Goal: Task Accomplishment & Management: Manage account settings

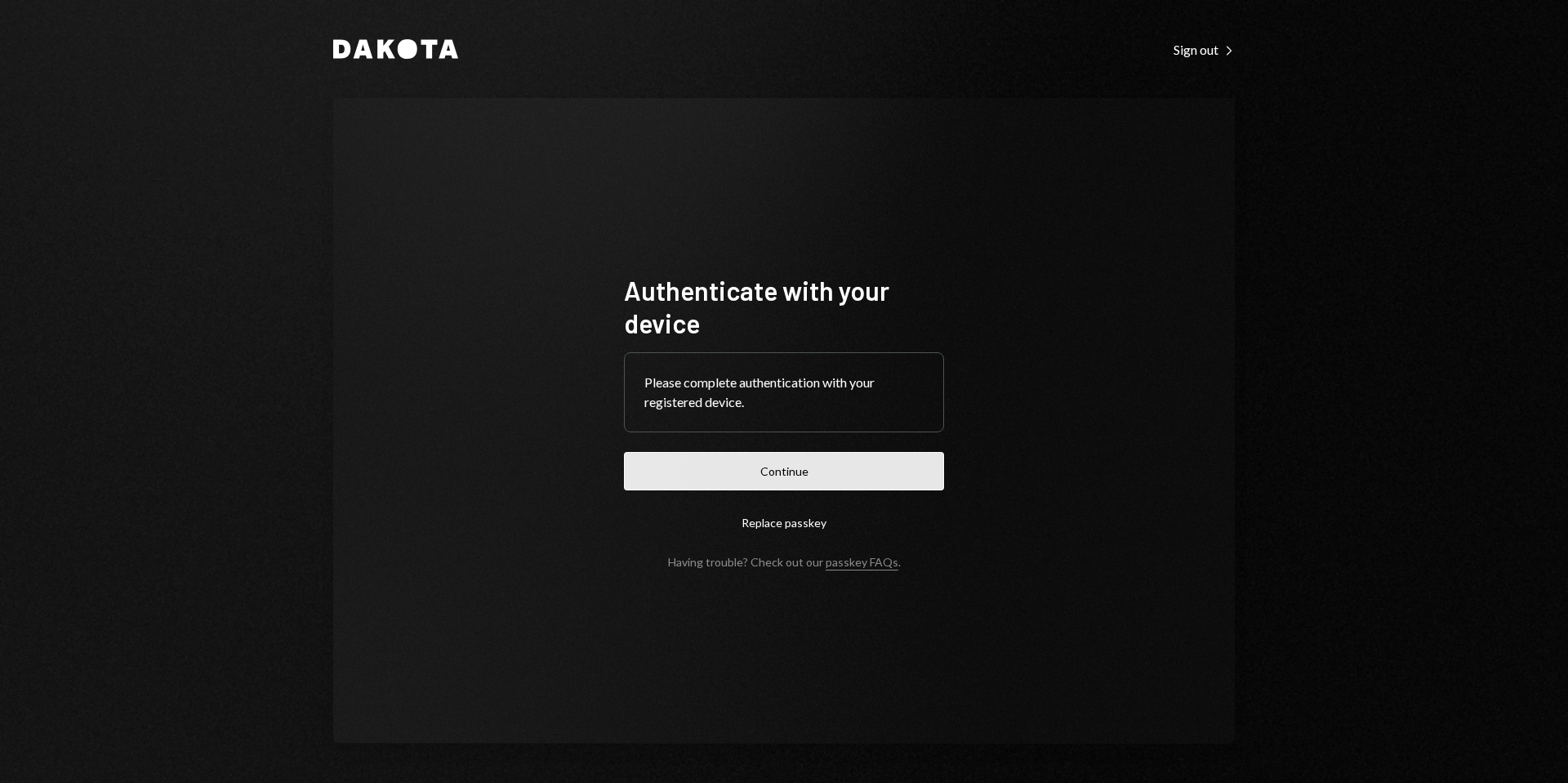
click at [791, 475] on button "Continue" at bounding box center [784, 471] width 320 height 38
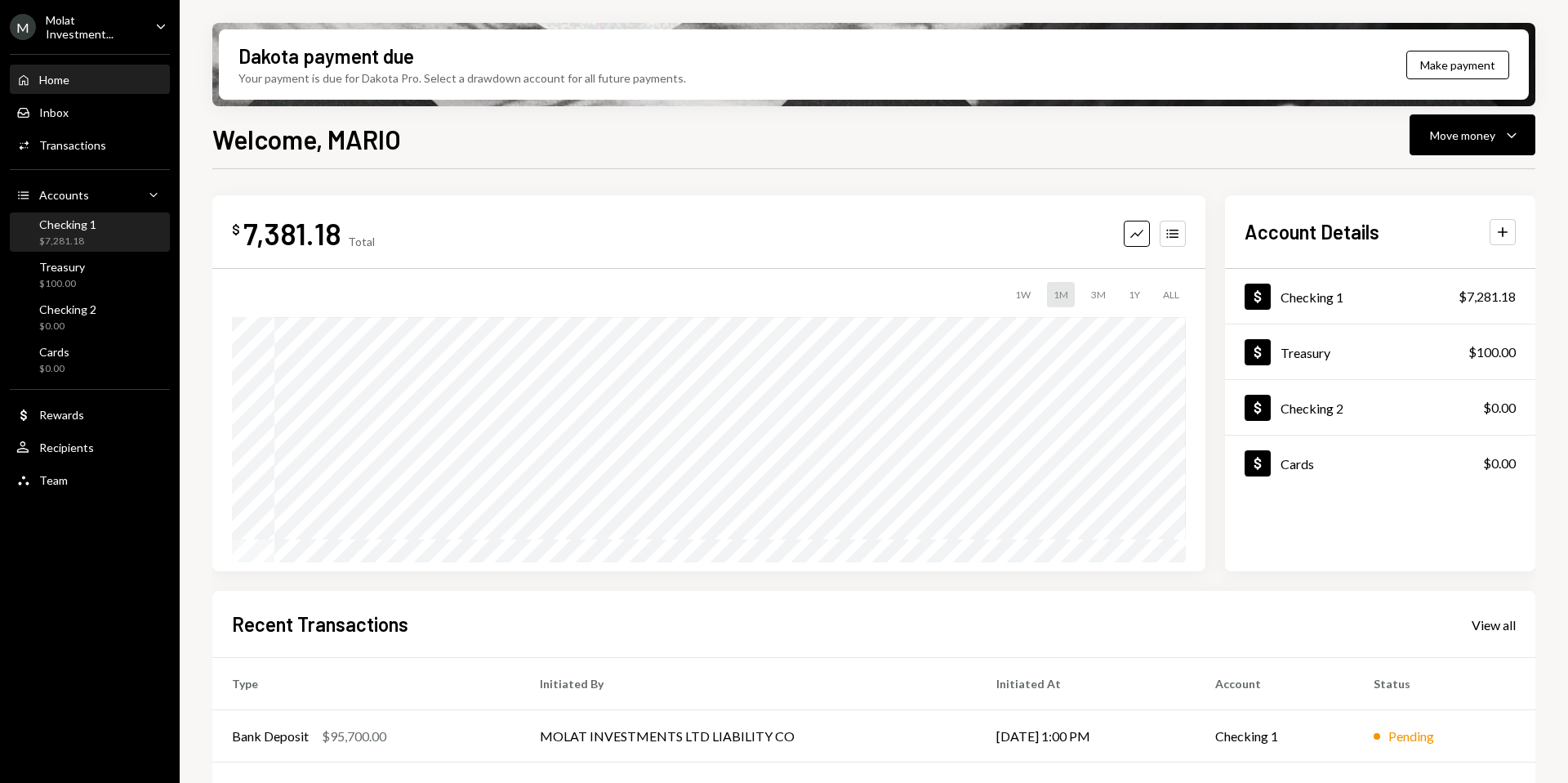
click at [66, 237] on div "$7,281.18" at bounding box center [67, 241] width 57 height 14
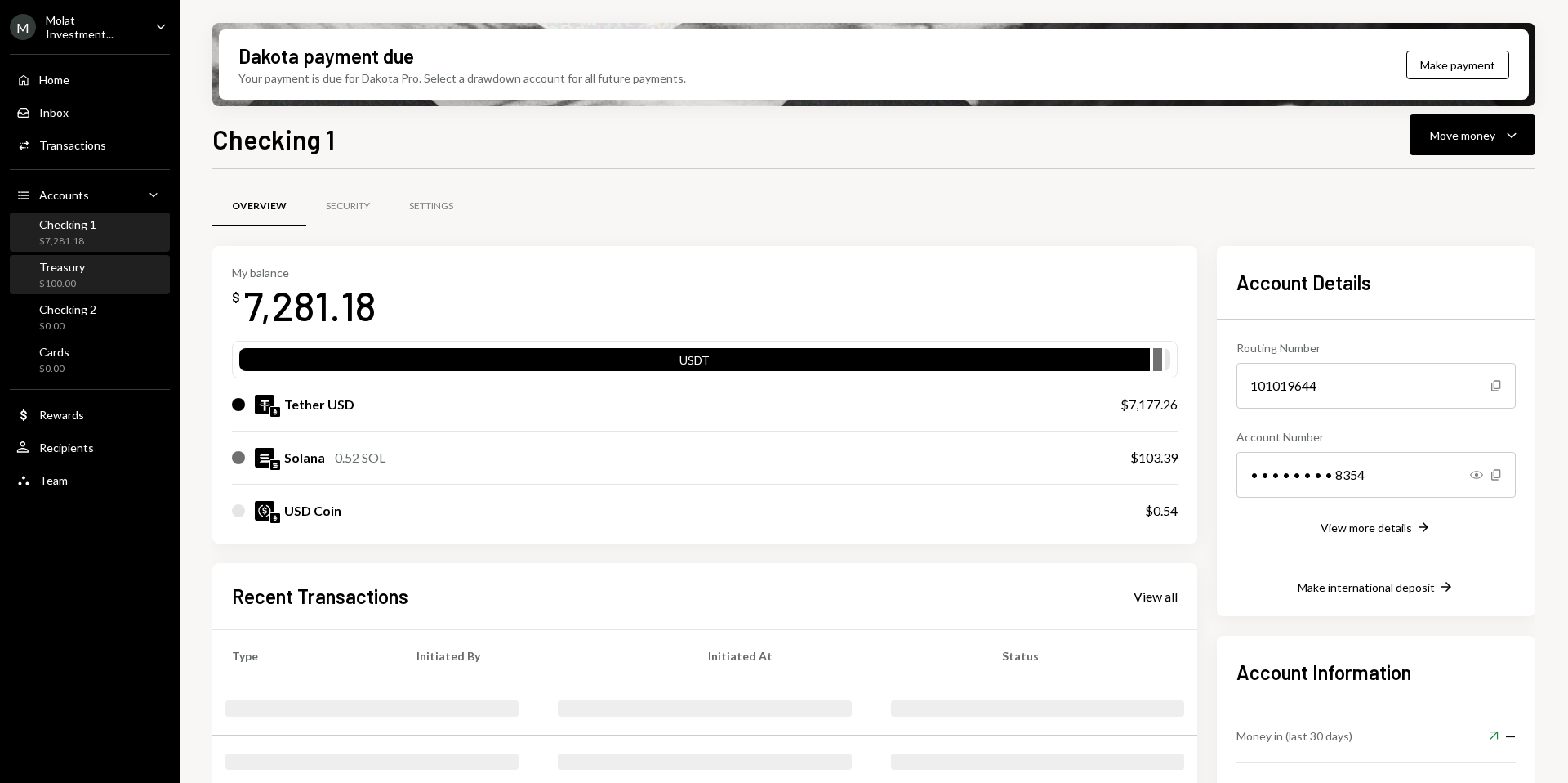
click at [67, 278] on div "$100.00" at bounding box center [62, 284] width 46 height 14
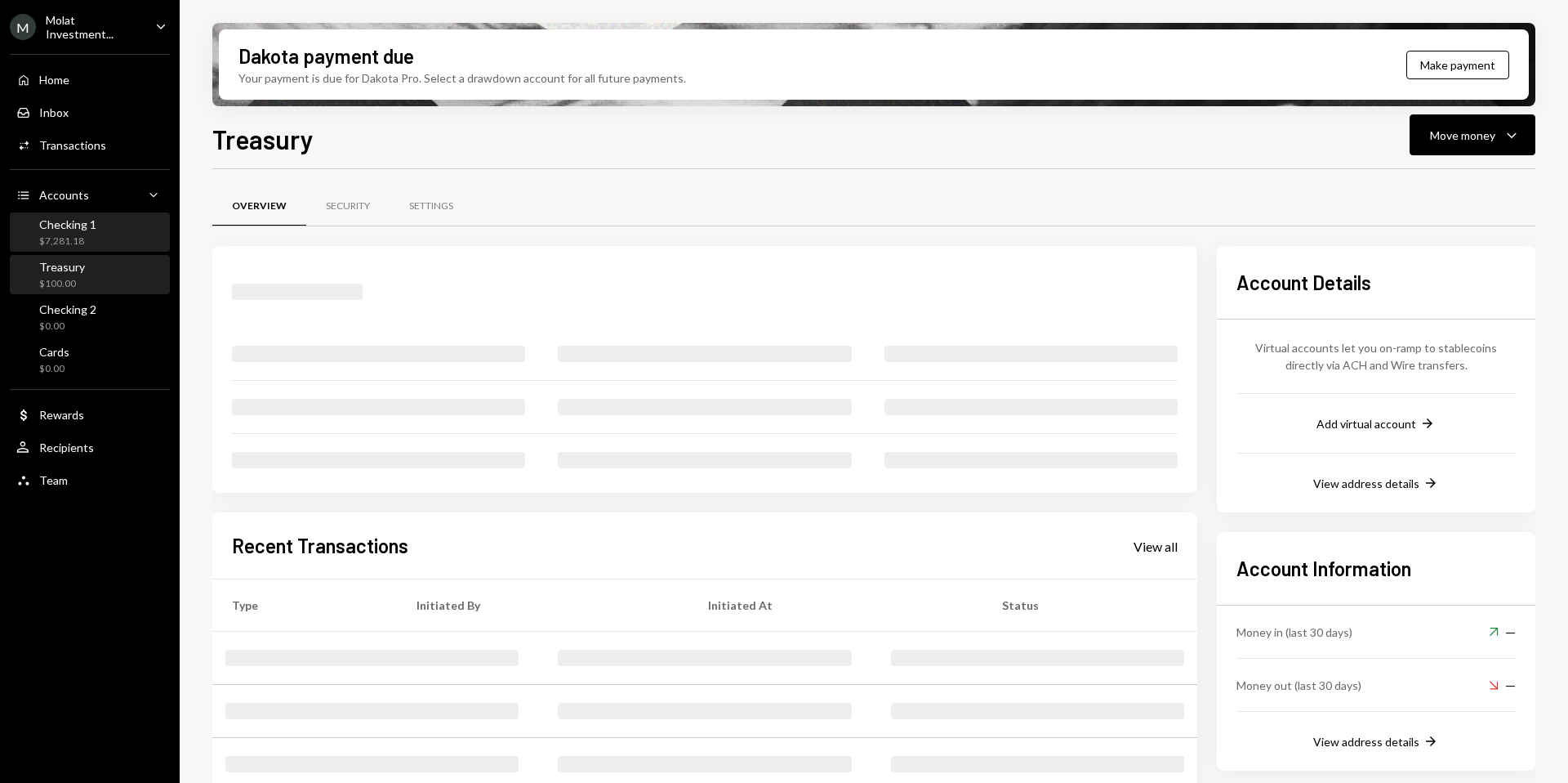
click at [66, 231] on div "Checking 1 $7,281.18" at bounding box center [67, 233] width 57 height 31
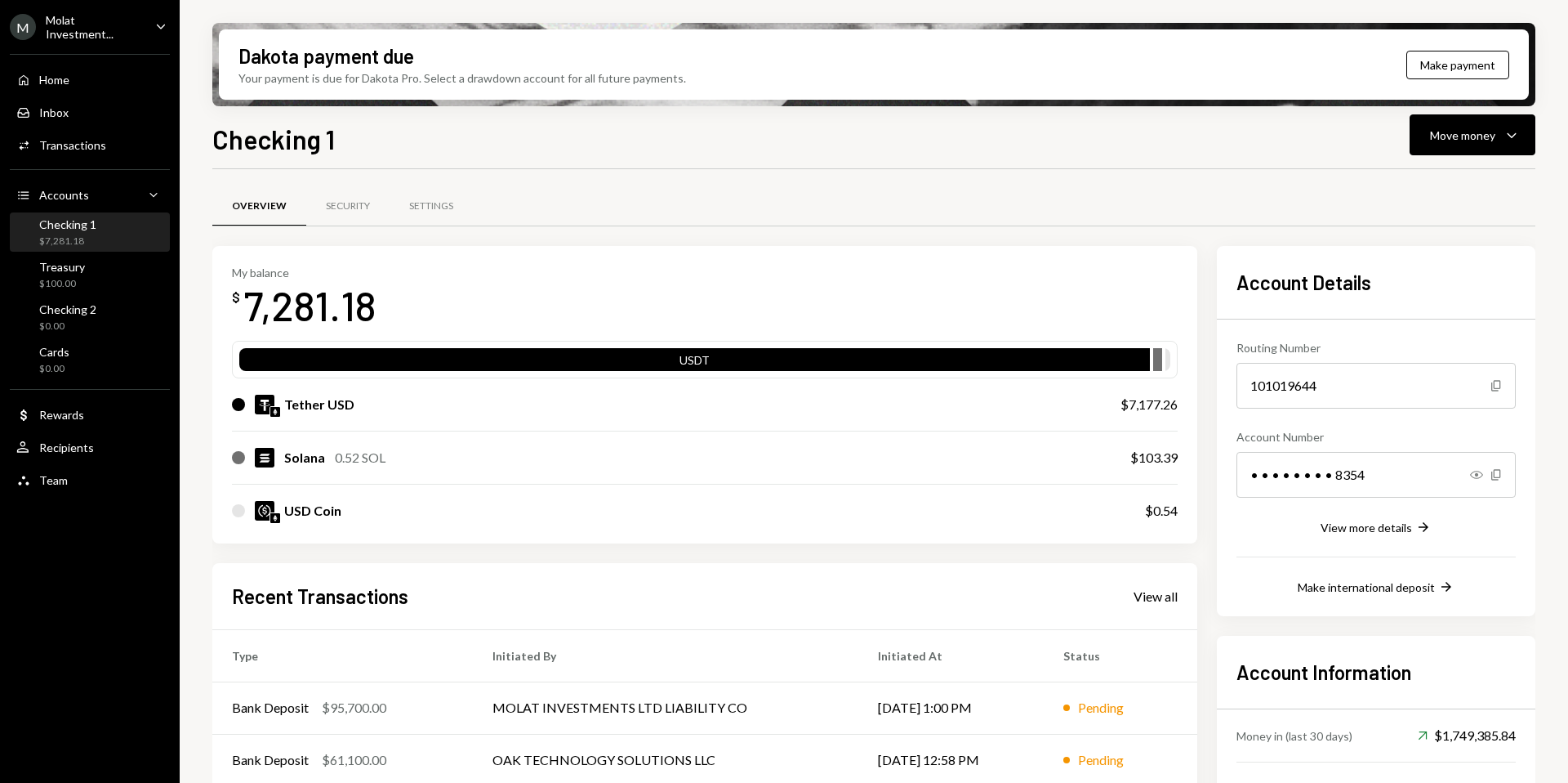
click at [64, 37] on div "M Molat Investment..." at bounding box center [75, 27] width 132 height 28
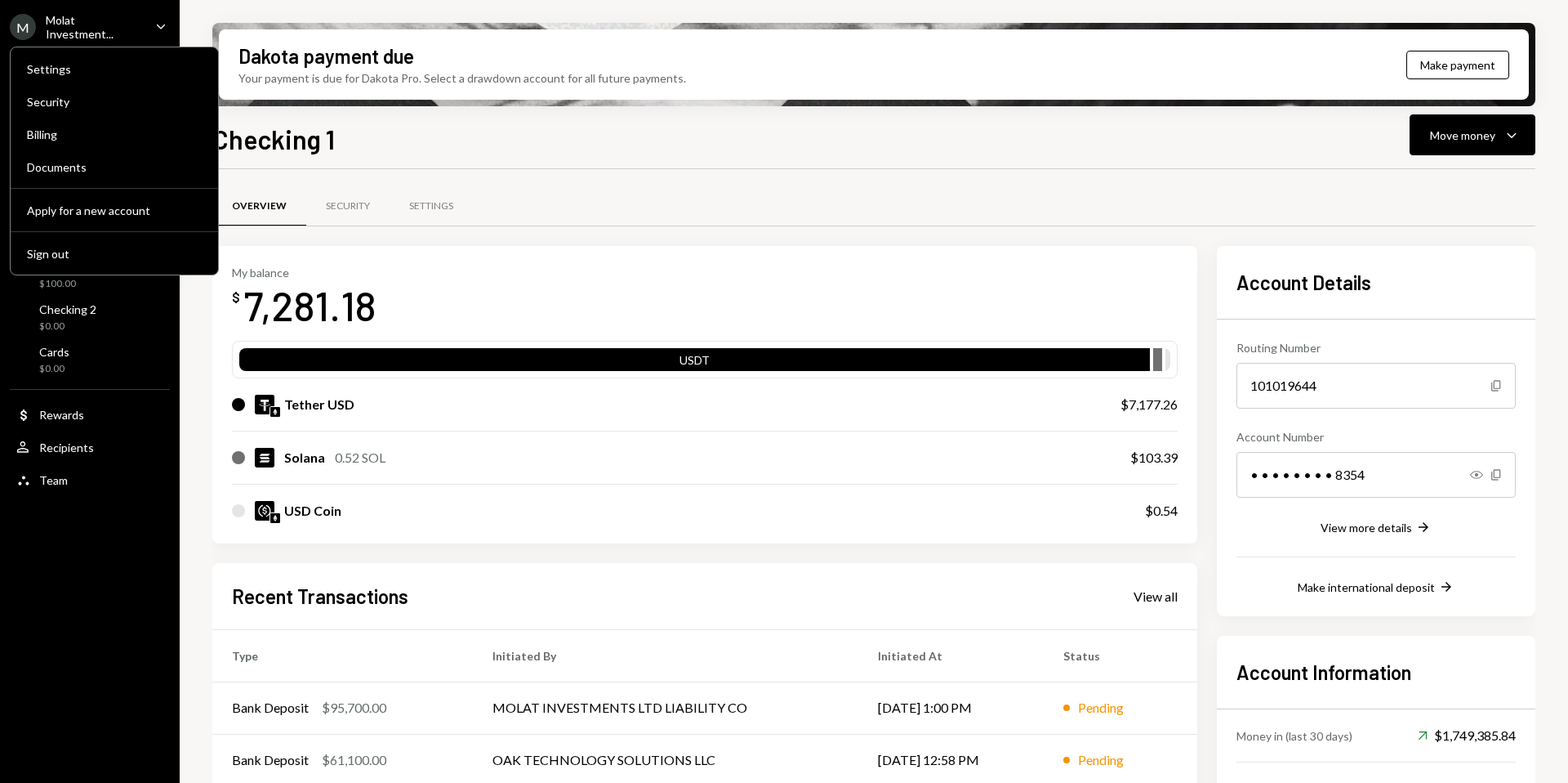
click at [106, 237] on div "Settings Security Billing Documents Apply for a new account Sign out" at bounding box center [114, 160] width 209 height 229
click at [106, 245] on button "Sign out" at bounding box center [114, 253] width 194 height 29
